Goal: Information Seeking & Learning: Understand process/instructions

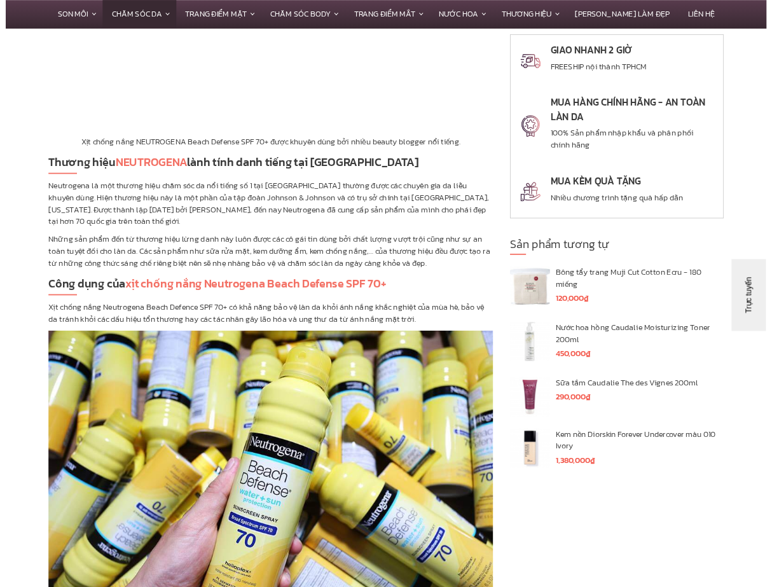
scroll to position [1017, 0]
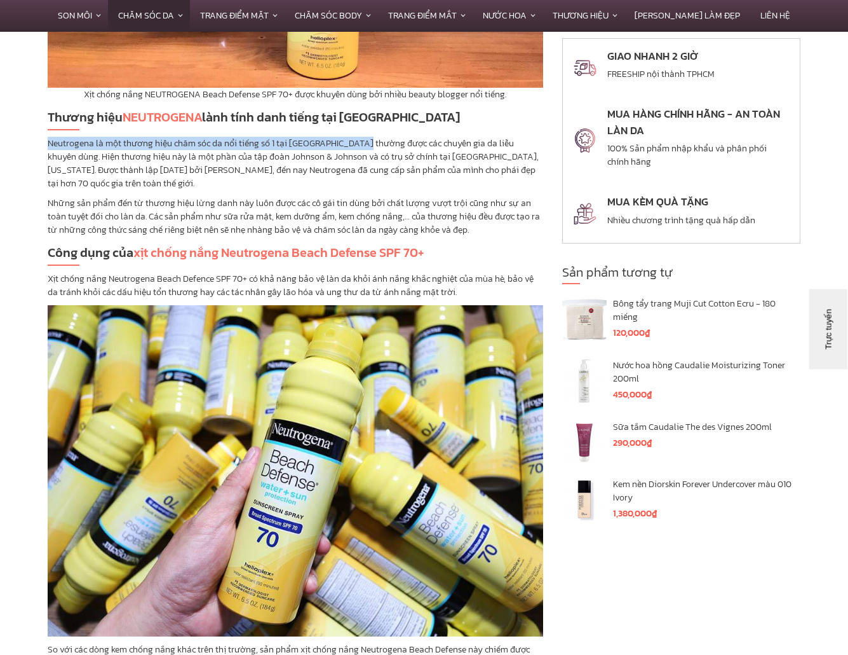
drag, startPoint x: 43, startPoint y: 142, endPoint x: 366, endPoint y: 140, distance: 322.9
click at [366, 140] on div "Mô tả Ánh nắng là một trong những tác nhân chủ yếu gây ra những vấn đề trên da …" at bounding box center [295, 556] width 515 height 1870
drag, startPoint x: 496, startPoint y: 144, endPoint x: 39, endPoint y: 146, distance: 457.6
click at [39, 146] on div "Mô tả Ánh nắng là một trong những tác nhân chủ yếu gây ra những vấn đề trên da …" at bounding box center [295, 556] width 515 height 1870
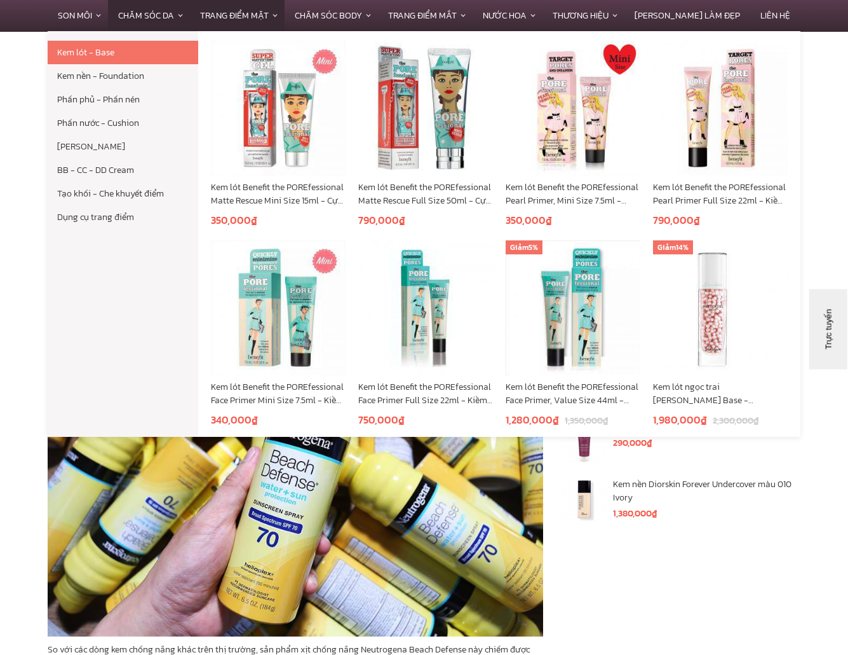
copy p "Neutrogena là một thương hiệu chăm sóc da nổi tiếng số 1 tại Mỹ thường được các…"
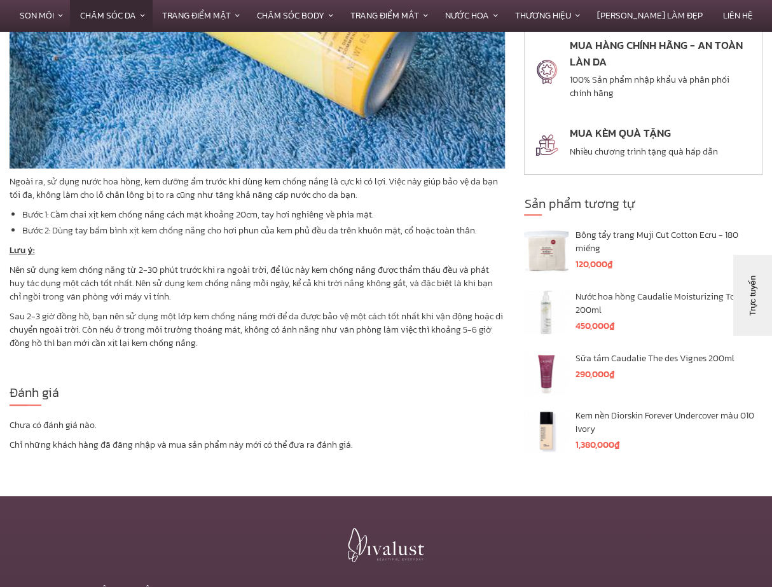
scroll to position [1999, 0]
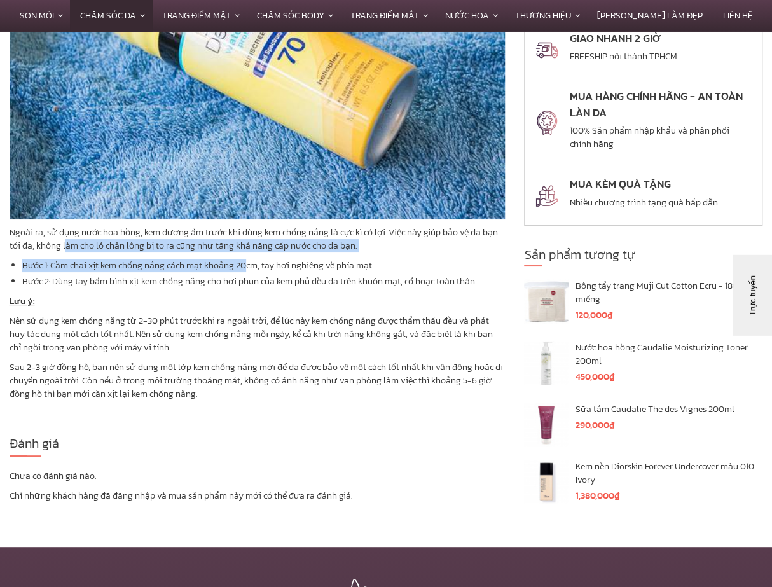
drag, startPoint x: 139, startPoint y: 243, endPoint x: 351, endPoint y: 230, distance: 212.1
click at [388, 250] on p "Ngoài ra, sử dụng nước hoa hồng, kem dưỡng ẩm trước khi dùng kem chống nắng là …" at bounding box center [258, 239] width 496 height 27
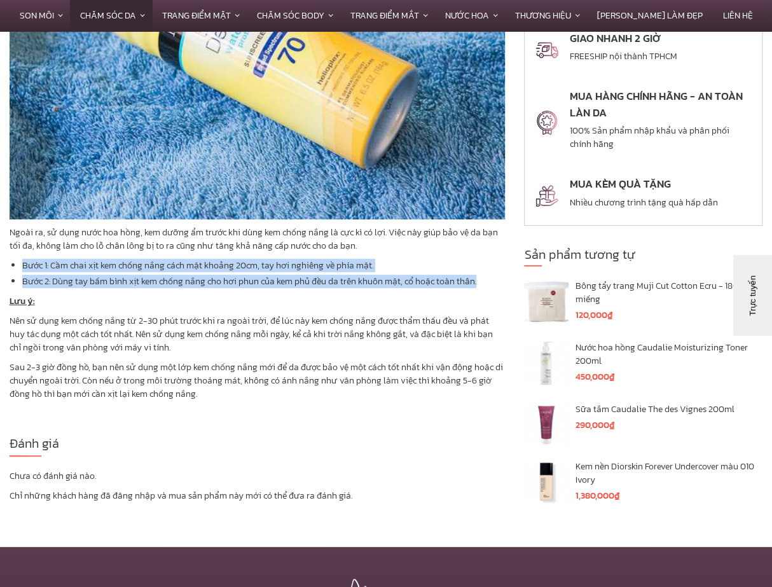
drag, startPoint x: 488, startPoint y: 277, endPoint x: 16, endPoint y: 267, distance: 472.3
click at [16, 267] on ul "Bước 1: Cầm chai xịt kem chống nắng cách mặt khoảng 20cm, tay hơi nghiêng về ph…" at bounding box center [258, 273] width 496 height 29
copy ul "Bước 1: Cầm chai xịt kem chống nắng cách mặt khoảng 20cm, tay hơi nghiêng về ph…"
